Goal: Check status: Check status

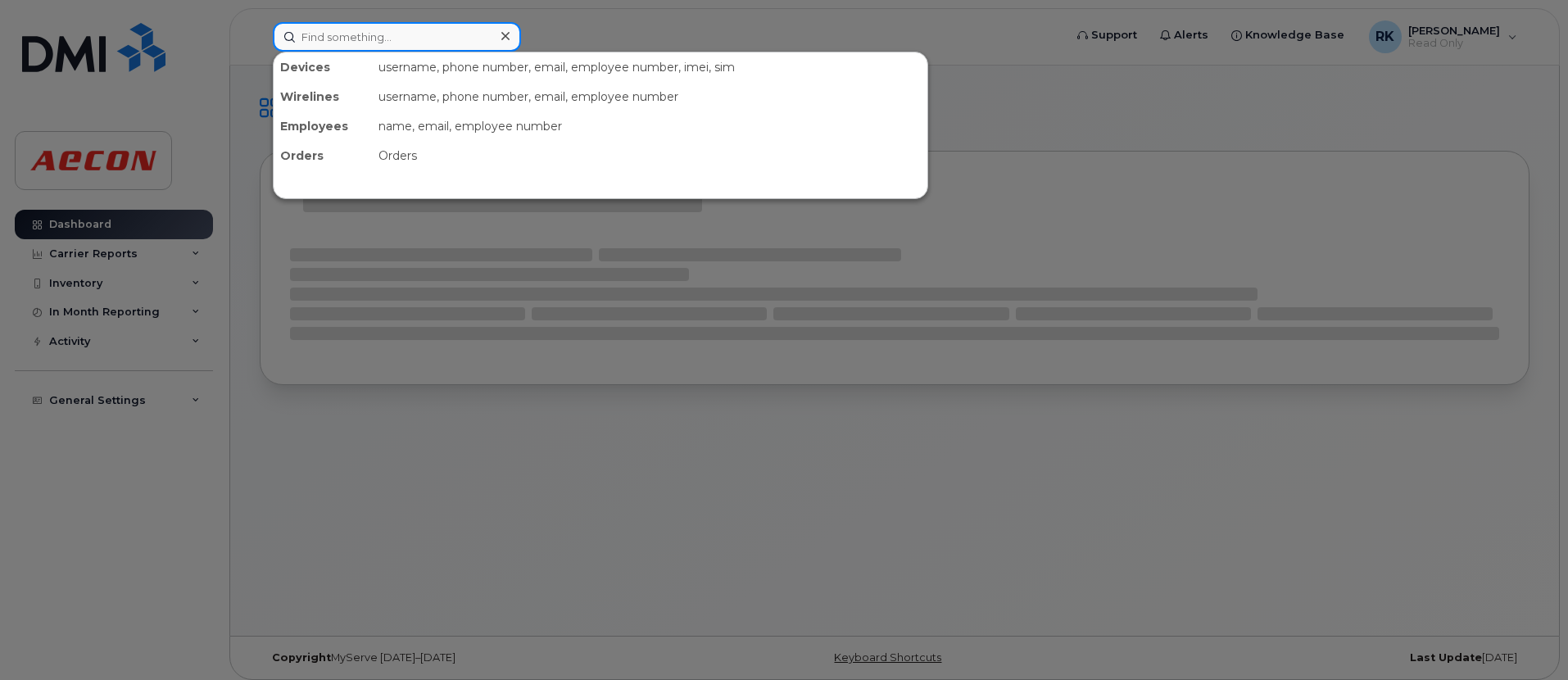
click at [341, 29] on input at bounding box center [397, 37] width 248 height 29
paste input "2493594196"
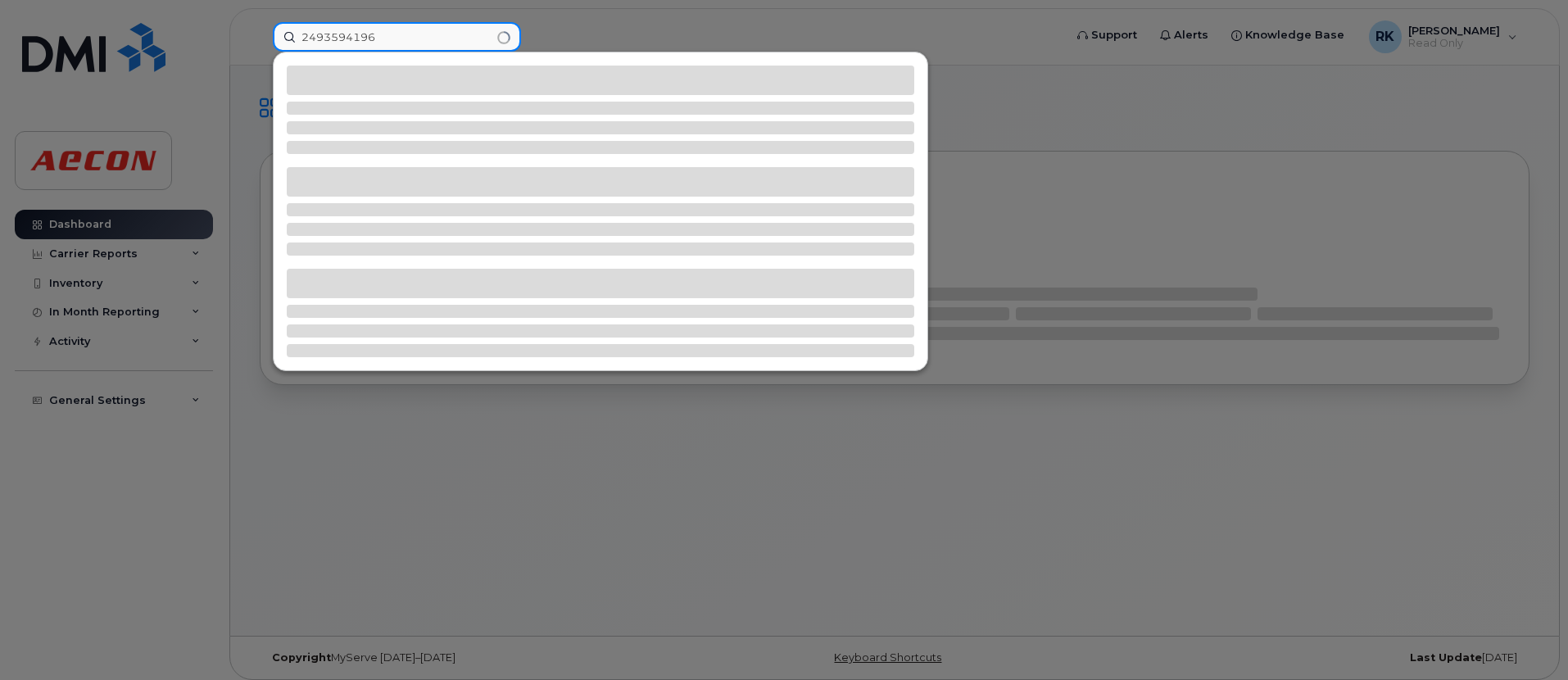
type input "2493594196"
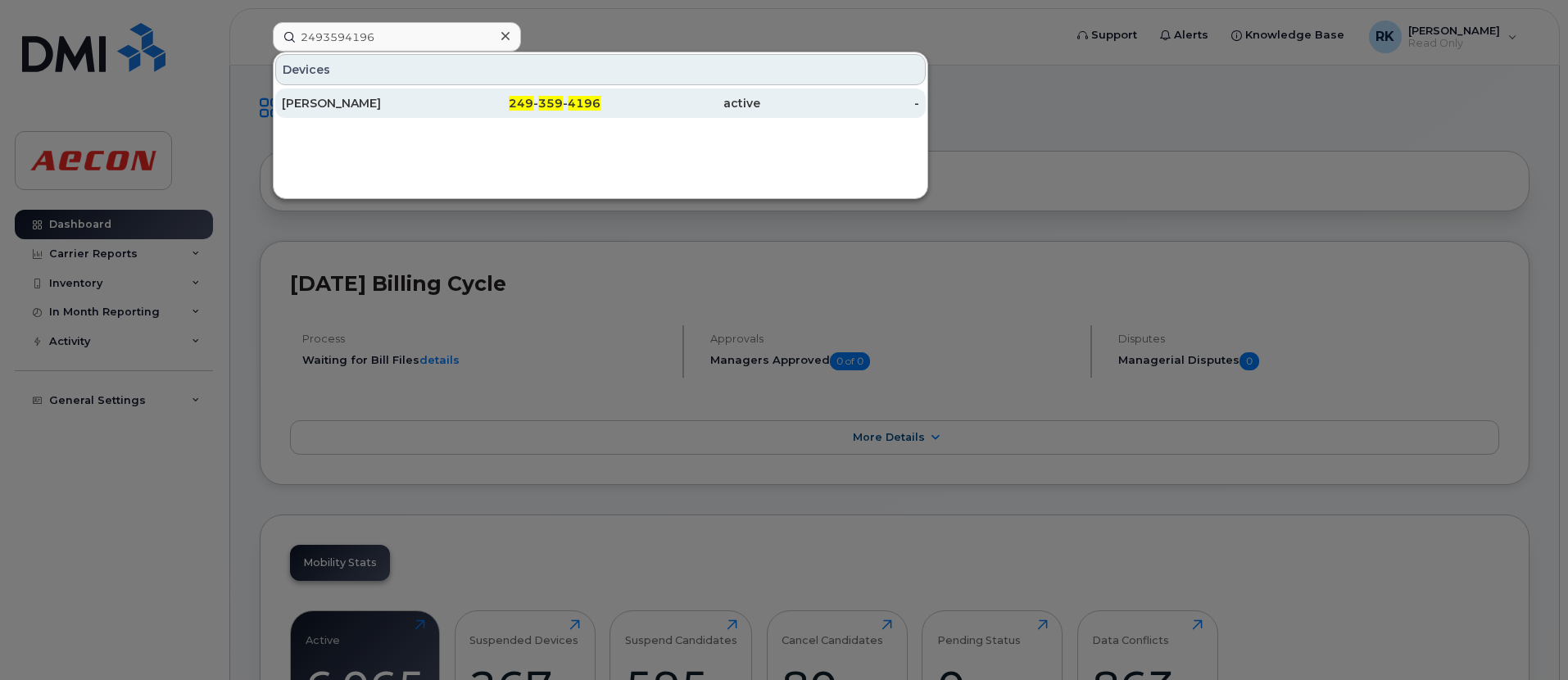
click at [397, 99] on div "[PERSON_NAME]" at bounding box center [361, 103] width 160 height 17
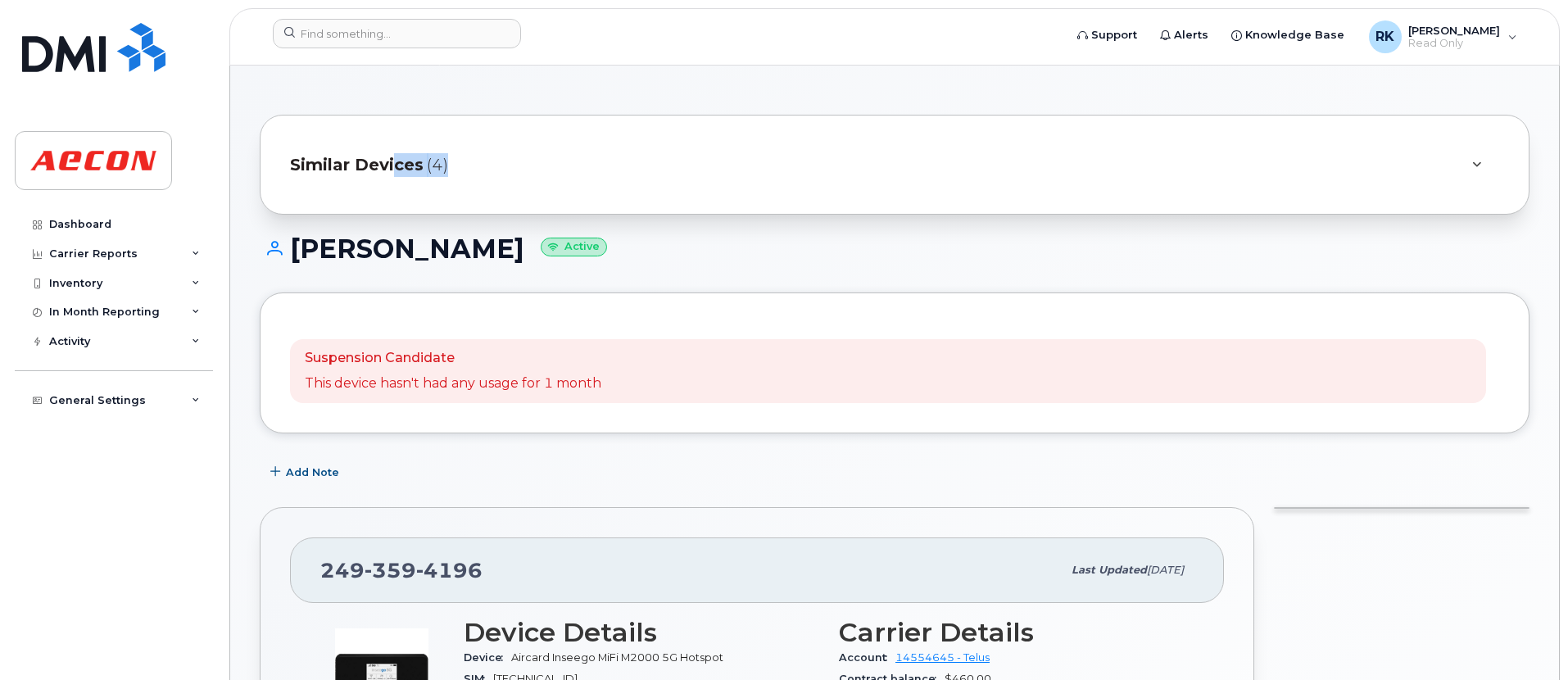
drag, startPoint x: 0, startPoint y: 0, endPoint x: 850, endPoint y: 167, distance: 866.2
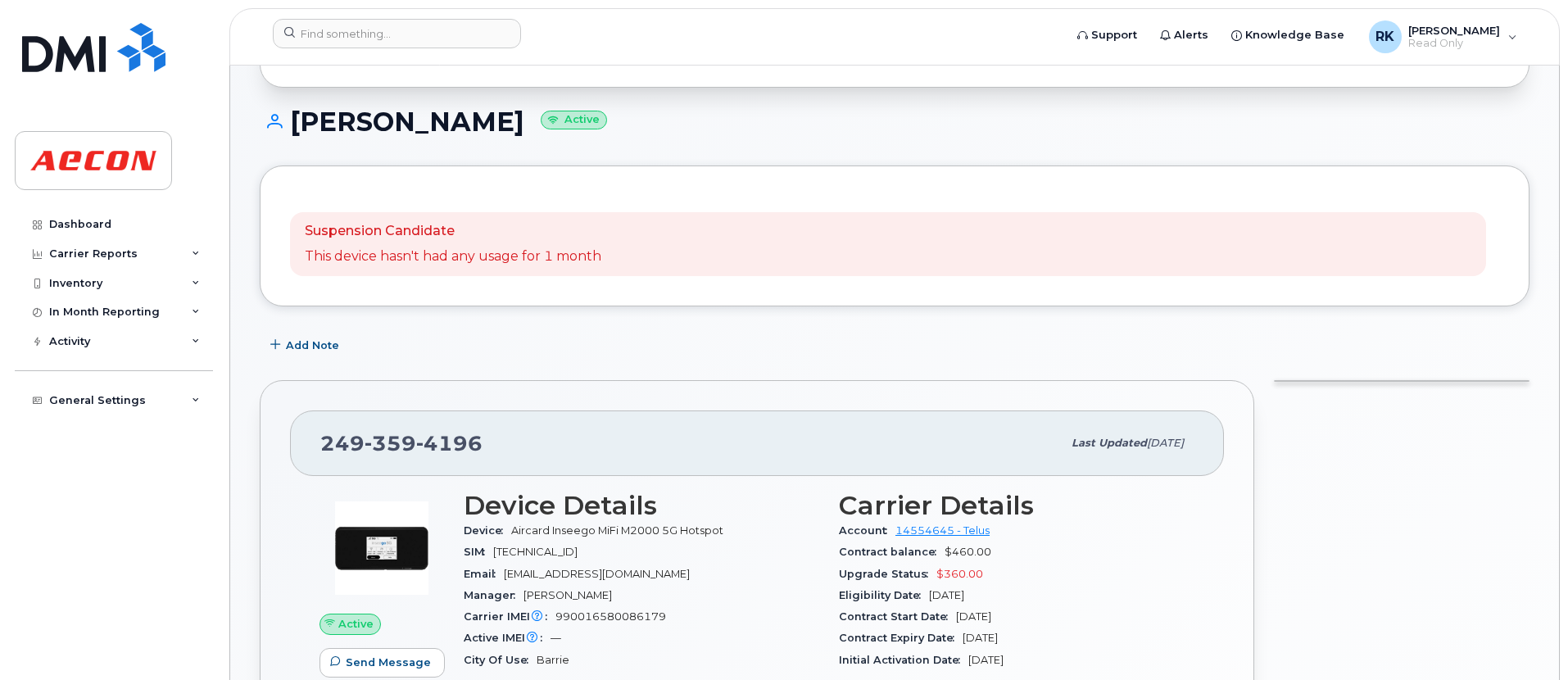
scroll to position [132, 0]
